Goal: Information Seeking & Learning: Learn about a topic

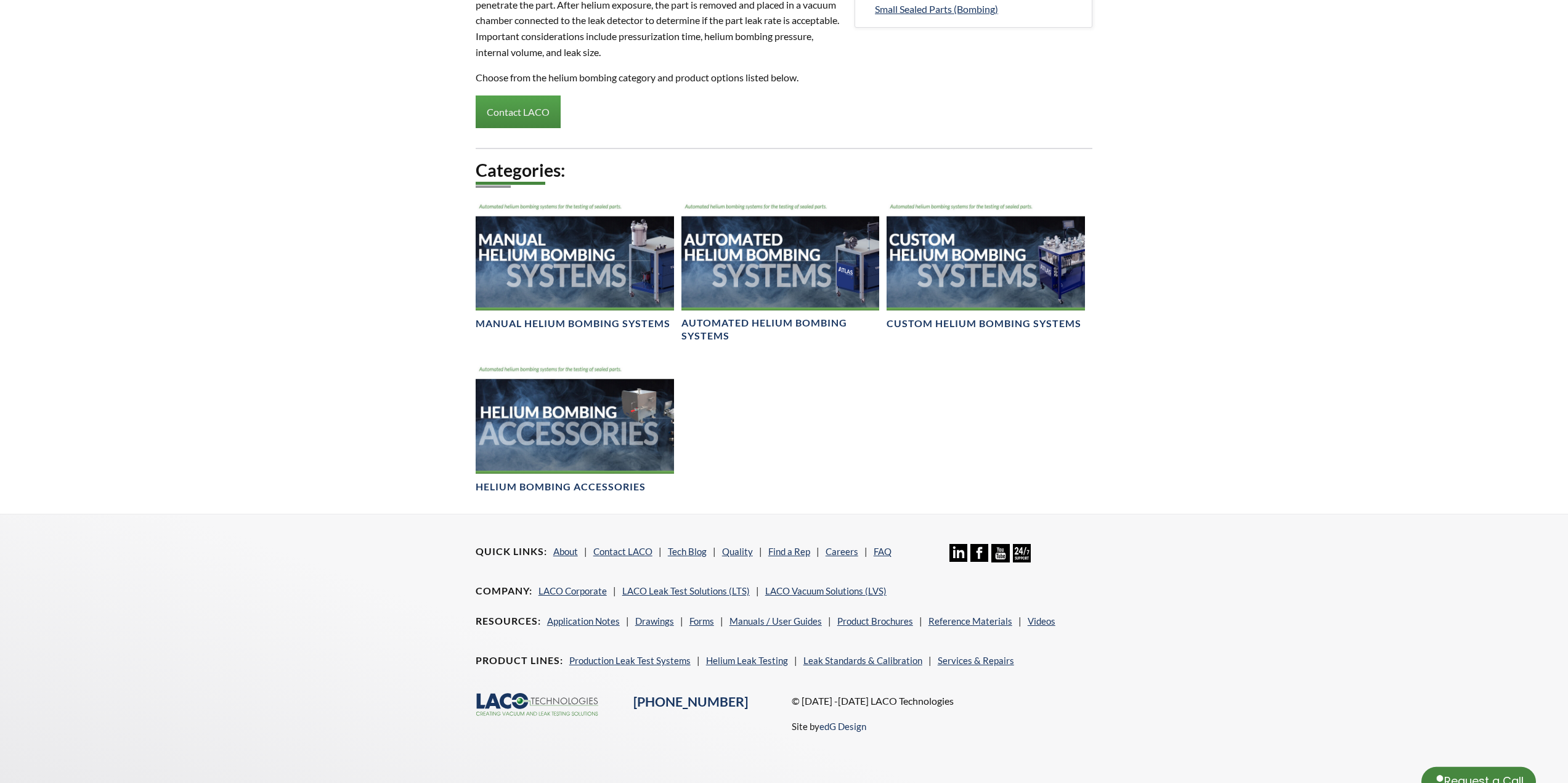
select select "Language Translate Widget"
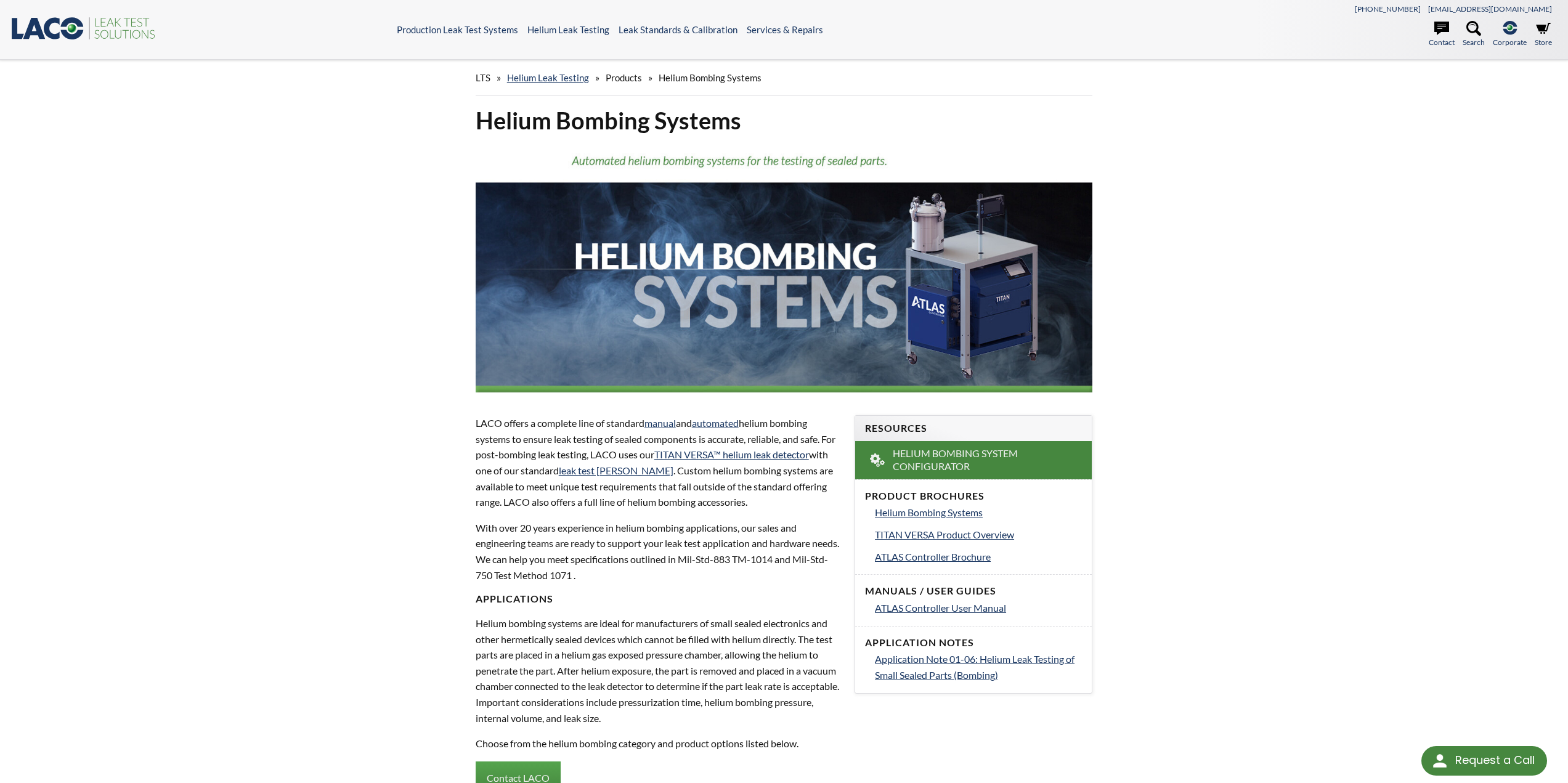
click at [1249, 511] on div "LTS » Helium Leak Testing » Products » Helium Bombing Systems Helium Bombing Sy…" at bounding box center [784, 619] width 1568 height 1120
click at [954, 513] on span "Helium Bombing Systems" at bounding box center [929, 513] width 108 height 12
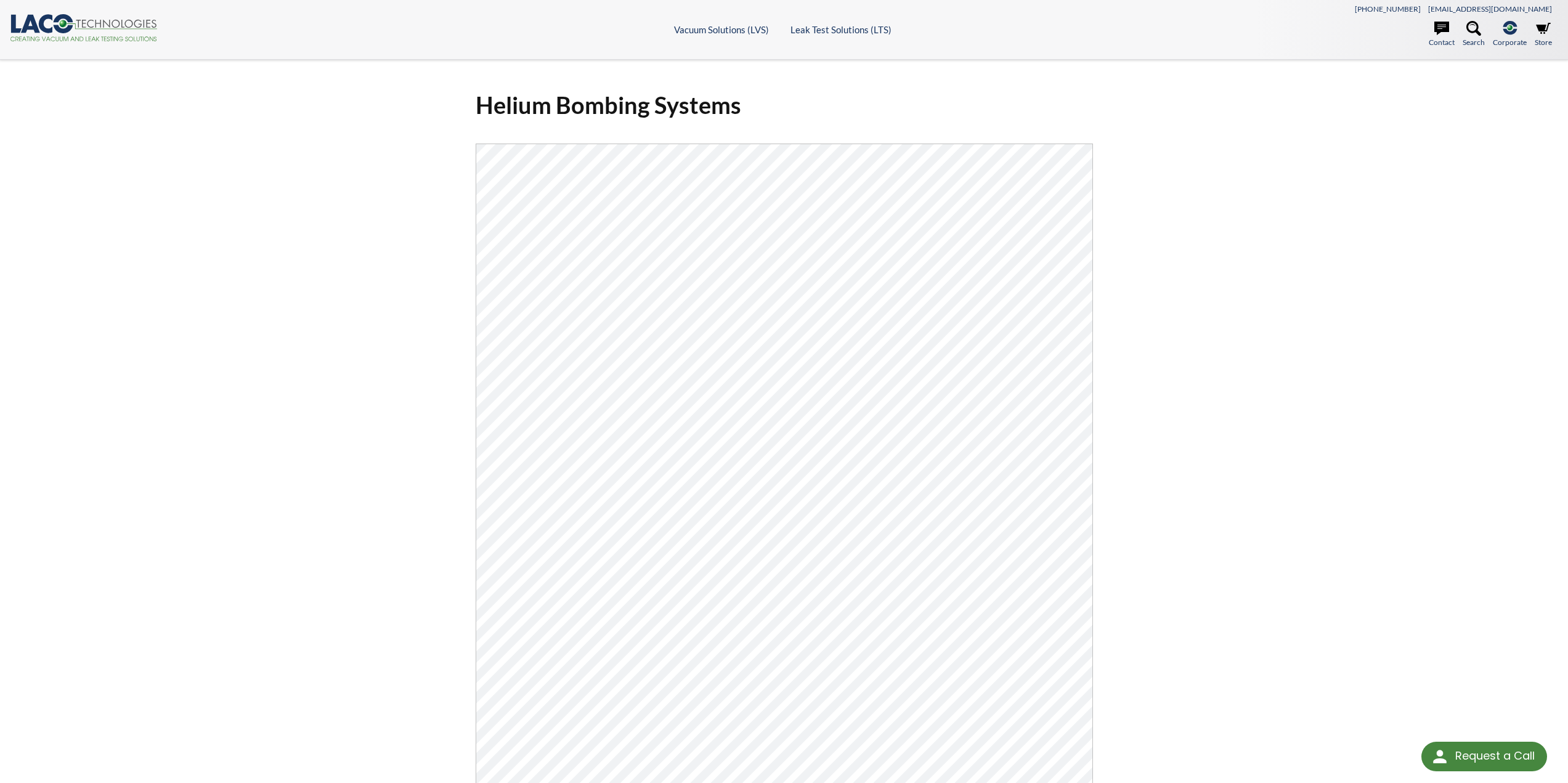
select select "Language Translate Widget"
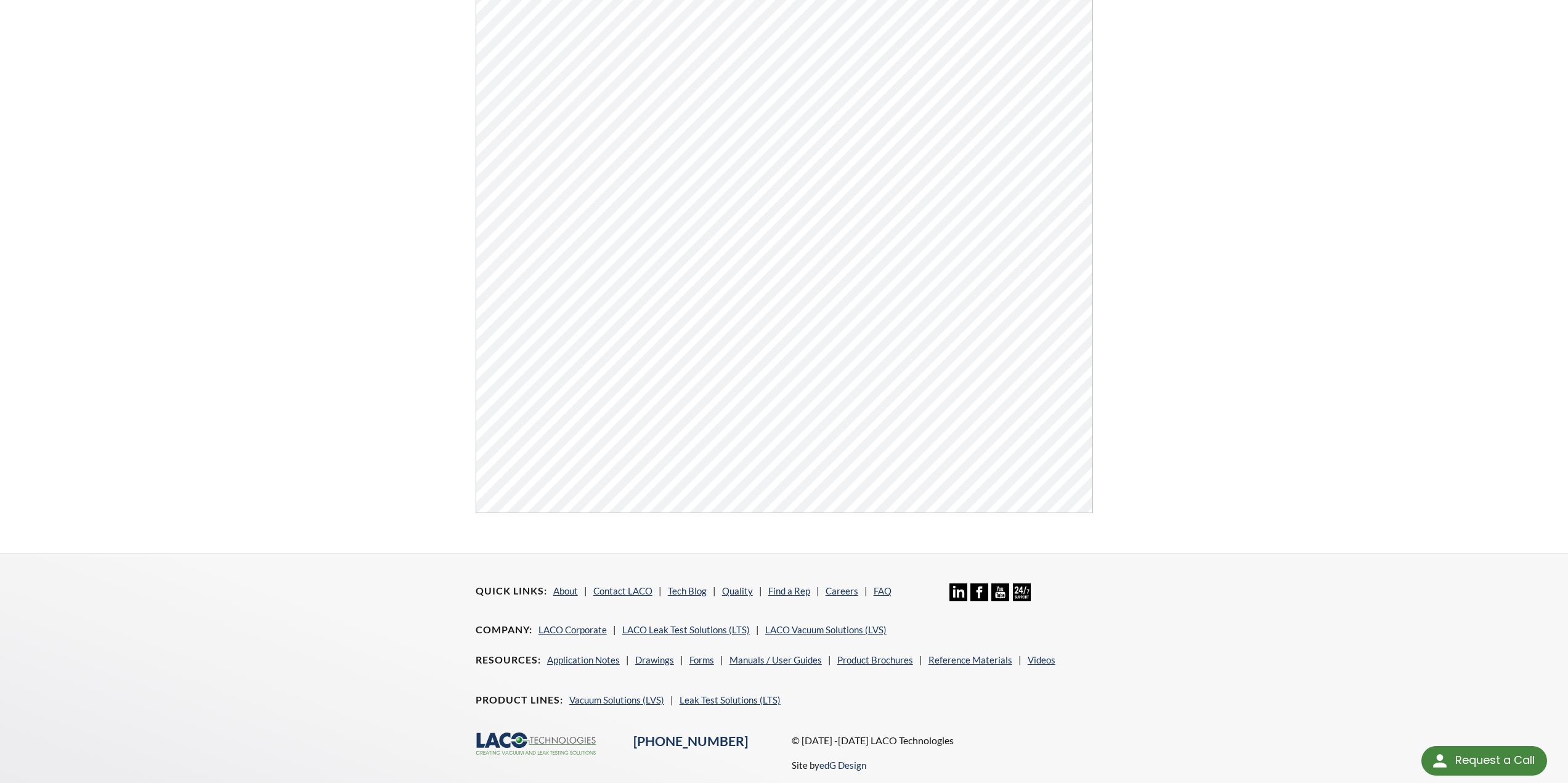
scroll to position [469, 0]
